Goal: Information Seeking & Learning: Learn about a topic

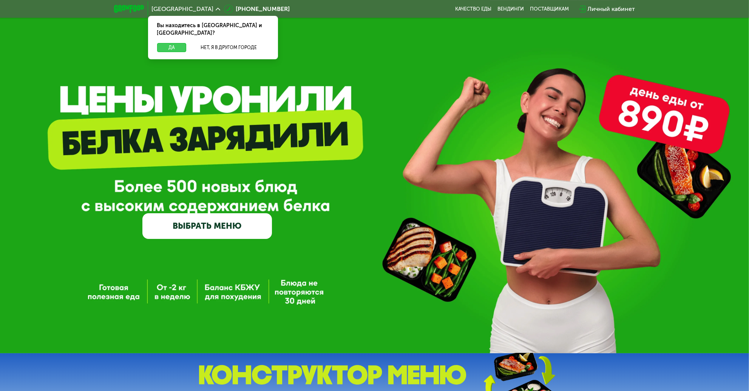
click at [165, 43] on button "Да" at bounding box center [171, 47] width 29 height 9
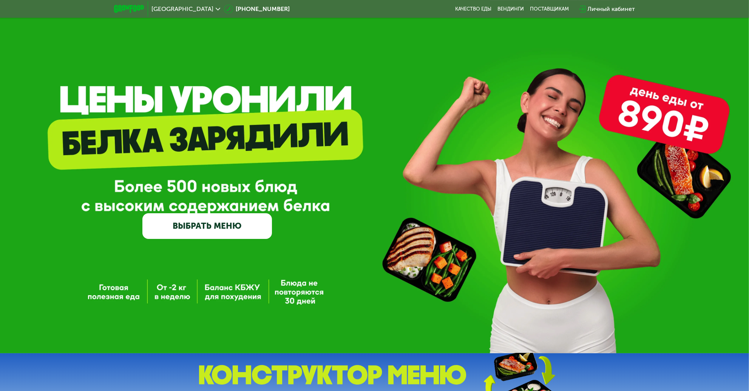
click at [187, 231] on link "ВЫБРАТЬ МЕНЮ" at bounding box center [207, 226] width 130 height 26
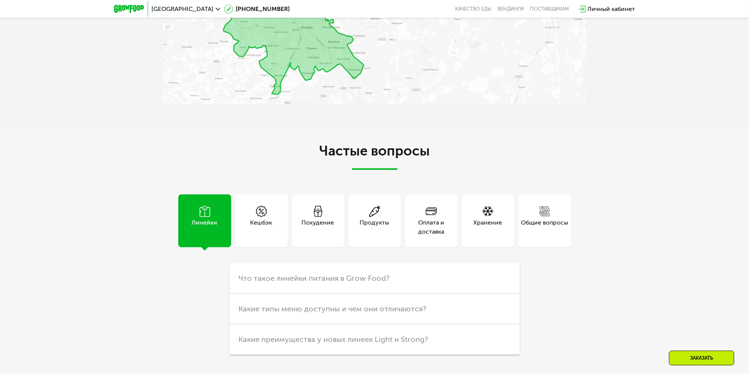
scroll to position [1587, 0]
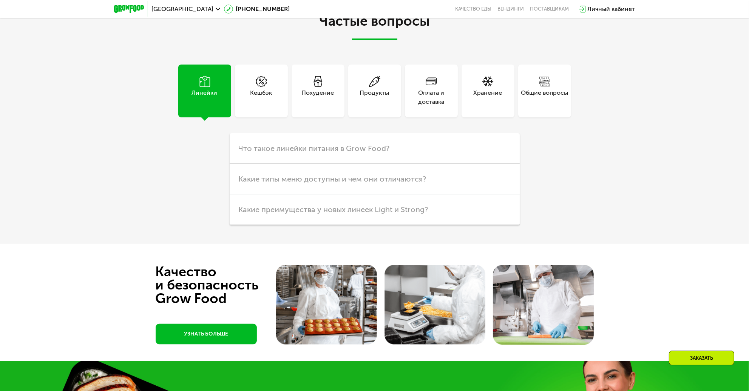
click at [308, 97] on div "Похудение" at bounding box center [318, 97] width 32 height 18
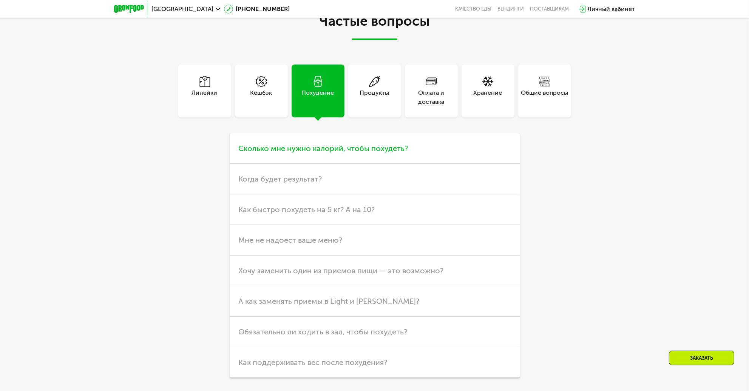
click at [285, 147] on span "Сколько мне нужно калорий, чтобы похудеть?" at bounding box center [324, 148] width 170 height 9
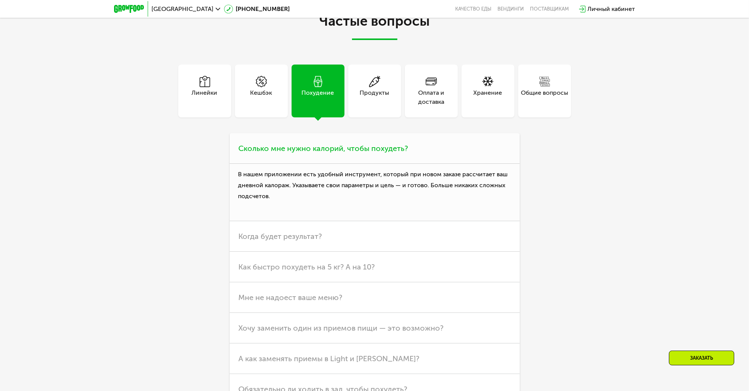
click at [285, 151] on span "Сколько мне нужно калорий, чтобы похудеть?" at bounding box center [324, 148] width 170 height 9
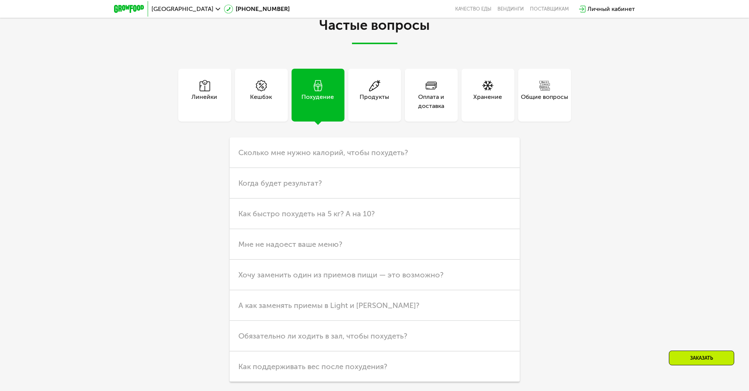
drag, startPoint x: 191, startPoint y: 225, endPoint x: 189, endPoint y: 219, distance: 6.3
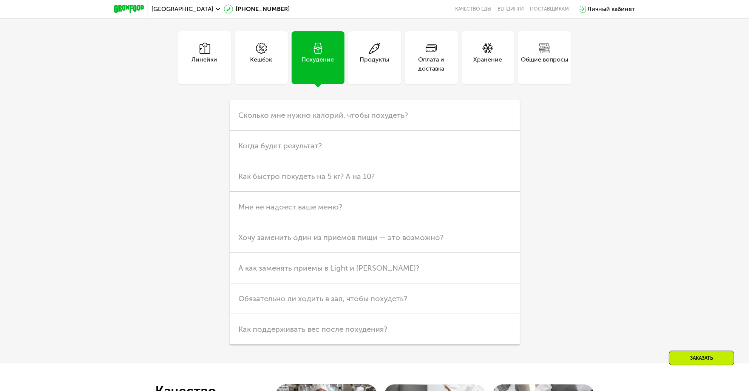
scroll to position [1695, 0]
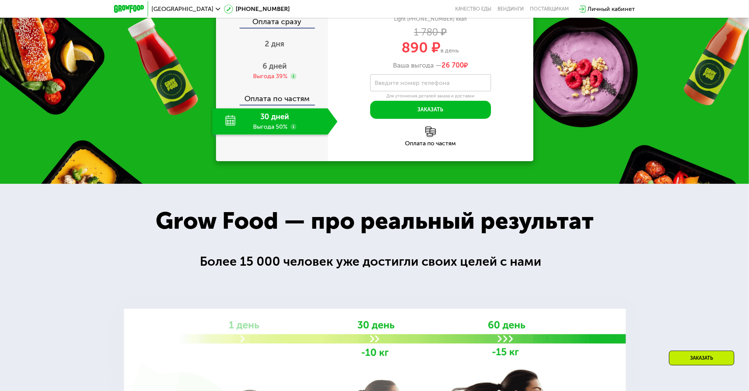
drag, startPoint x: 175, startPoint y: 225, endPoint x: 181, endPoint y: 109, distance: 116.5
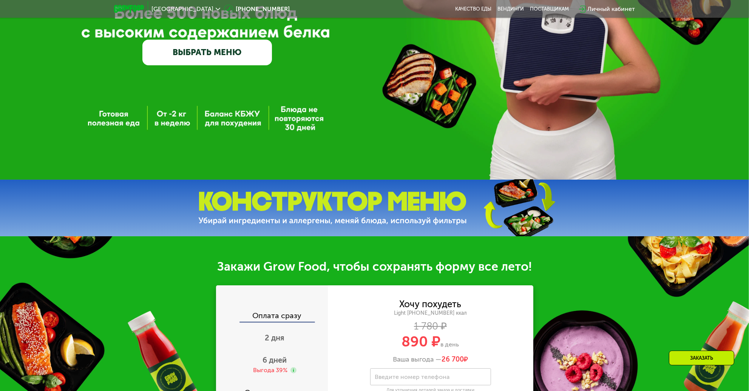
scroll to position [67, 0]
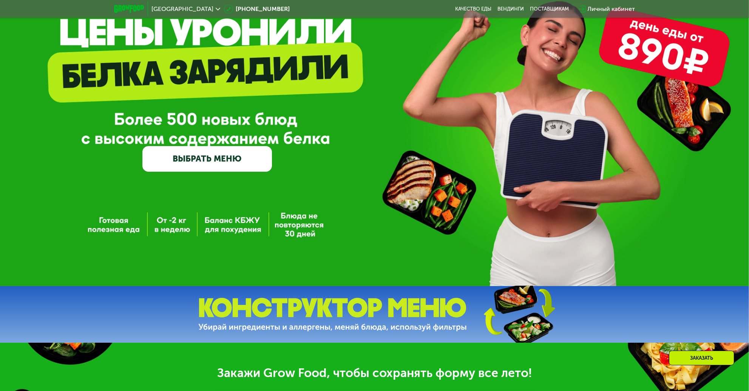
click at [318, 313] on img at bounding box center [332, 315] width 269 height 34
click at [208, 154] on link "ВЫБРАТЬ МЕНЮ" at bounding box center [207, 159] width 130 height 26
click at [216, 167] on link "ВЫБРАТЬ МЕНЮ" at bounding box center [207, 159] width 130 height 26
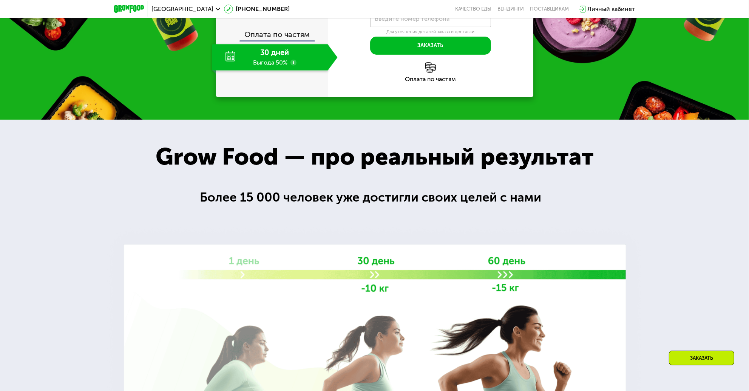
scroll to position [0, 0]
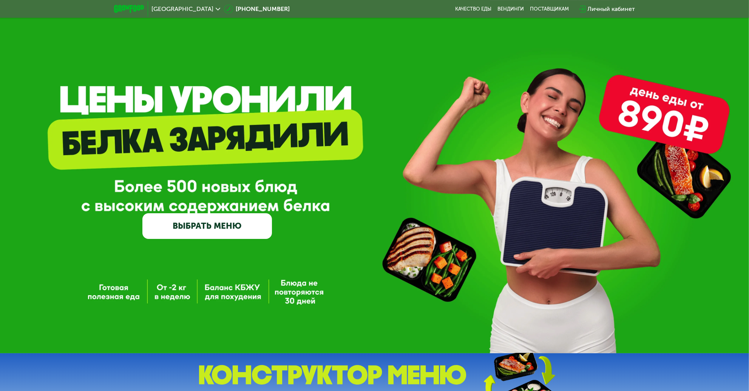
drag, startPoint x: 122, startPoint y: 281, endPoint x: 178, endPoint y: 135, distance: 156.6
